Goal: Navigation & Orientation: Go to known website

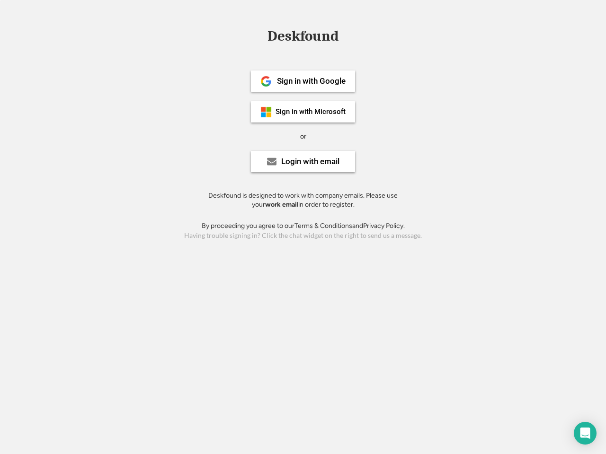
click at [303, 135] on div "or" at bounding box center [303, 136] width 6 height 9
click at [303, 38] on div "Deskfound" at bounding box center [303, 36] width 80 height 15
click at [259, 36] on div "Deskfound" at bounding box center [303, 38] width 606 height 18
click at [303, 38] on div "Deskfound" at bounding box center [303, 36] width 80 height 15
click at [303, 136] on div "or" at bounding box center [303, 136] width 6 height 9
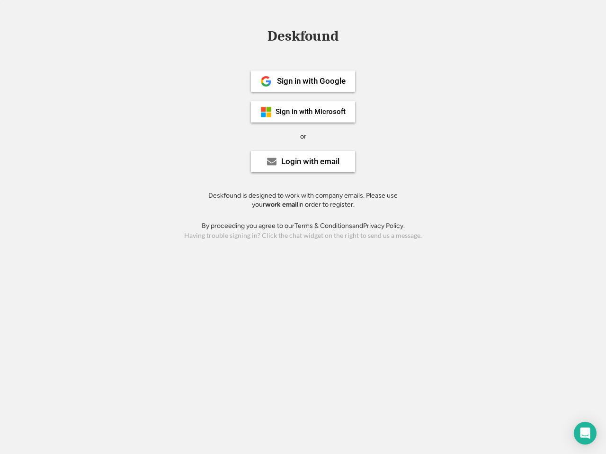
click at [303, 81] on div "Sign in with Google" at bounding box center [311, 81] width 69 height 8
click at [311, 81] on div "Sign in with Google" at bounding box center [311, 81] width 69 height 8
click at [266, 81] on img at bounding box center [265, 81] width 11 height 11
click at [303, 112] on div "Sign in with Microsoft" at bounding box center [311, 111] width 70 height 7
click at [311, 112] on div "Sign in with Microsoft" at bounding box center [311, 111] width 70 height 7
